Goal: Use online tool/utility

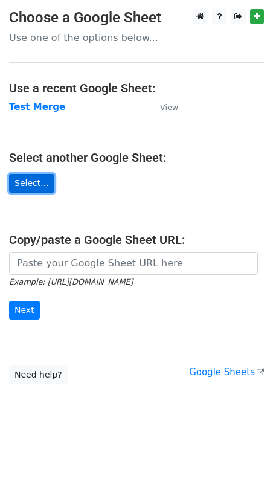
click at [31, 186] on link "Select..." at bounding box center [31, 183] width 45 height 19
click at [126, 313] on form "Example: https://docs.google.com/spreadsheets/d/abc/edit Next" at bounding box center [136, 286] width 255 height 68
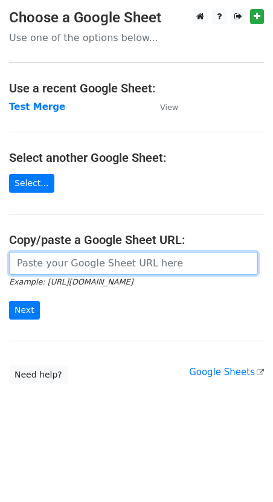
click at [129, 258] on input "url" at bounding box center [133, 263] width 249 height 23
paste input "https://docs.google.com/spreadsheets/d/1Rqn3ENceL8i6WG8lProGvm1FQumwXnJv/edit?u…"
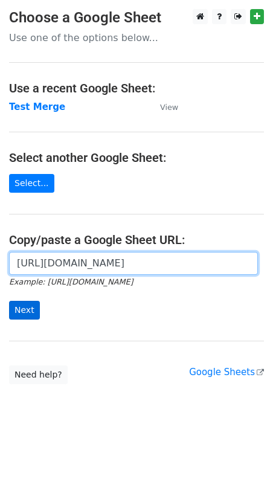
type input "https://docs.google.com/spreadsheets/d/1Rqn3ENceL8i6WG8lProGvm1FQumwXnJv/edit?u…"
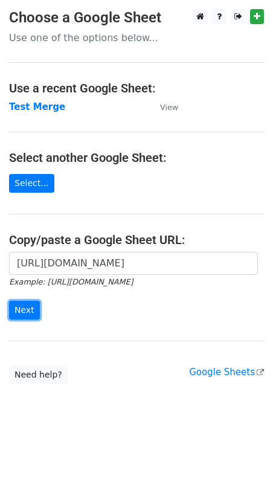
drag, startPoint x: 22, startPoint y: 310, endPoint x: 109, endPoint y: 314, distance: 87.2
click at [23, 310] on input "Next" at bounding box center [24, 310] width 31 height 19
